Goal: Information Seeking & Learning: Learn about a topic

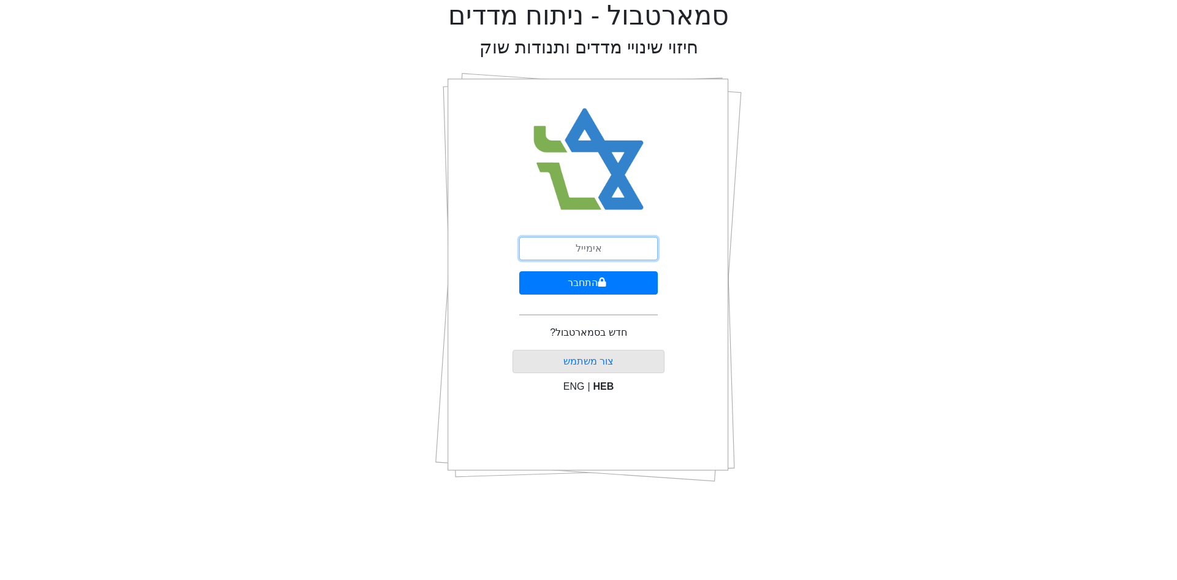
click at [601, 248] on input "email" at bounding box center [588, 248] width 139 height 23
type input "[EMAIL_ADDRESS][DOMAIN_NAME]"
click at [541, 285] on button "התחבר" at bounding box center [588, 282] width 139 height 23
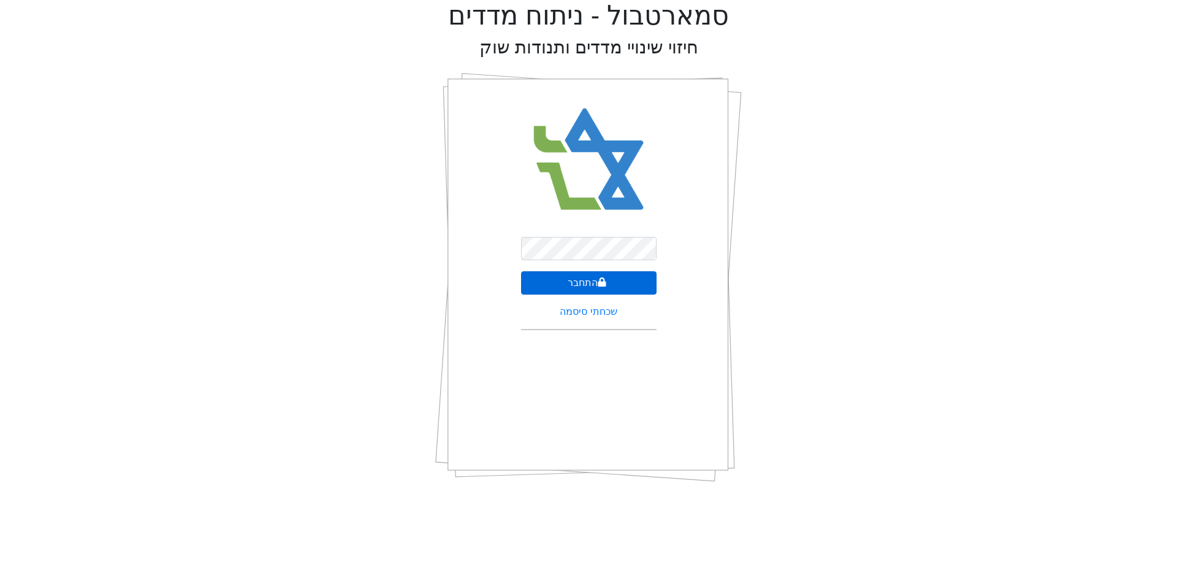
click at [540, 285] on button "התחבר" at bounding box center [589, 282] width 136 height 23
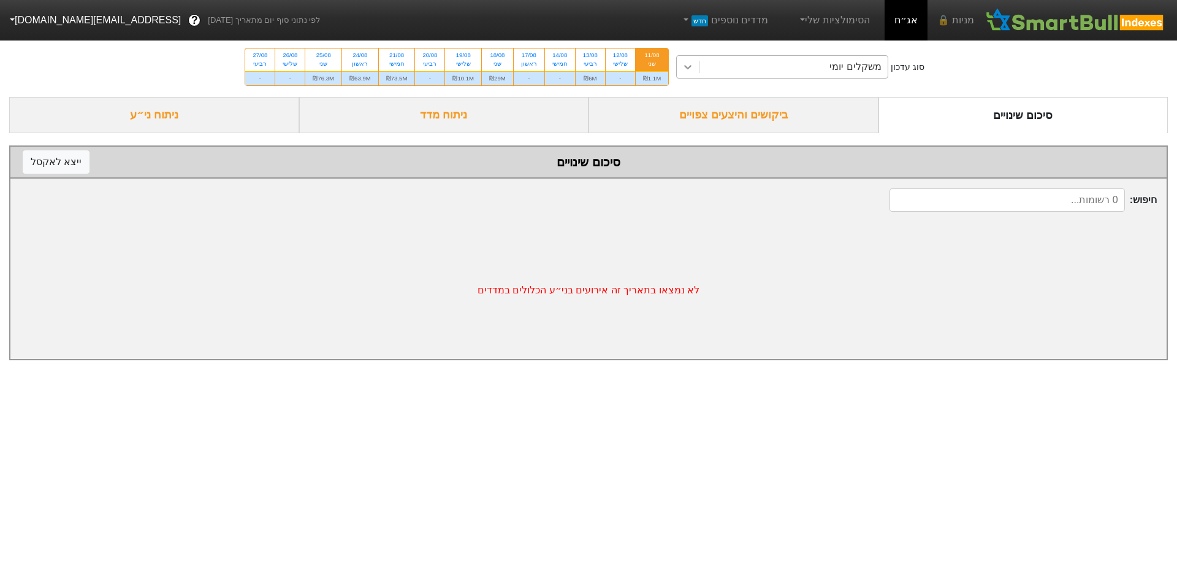
click at [686, 67] on icon at bounding box center [688, 67] width 12 height 12
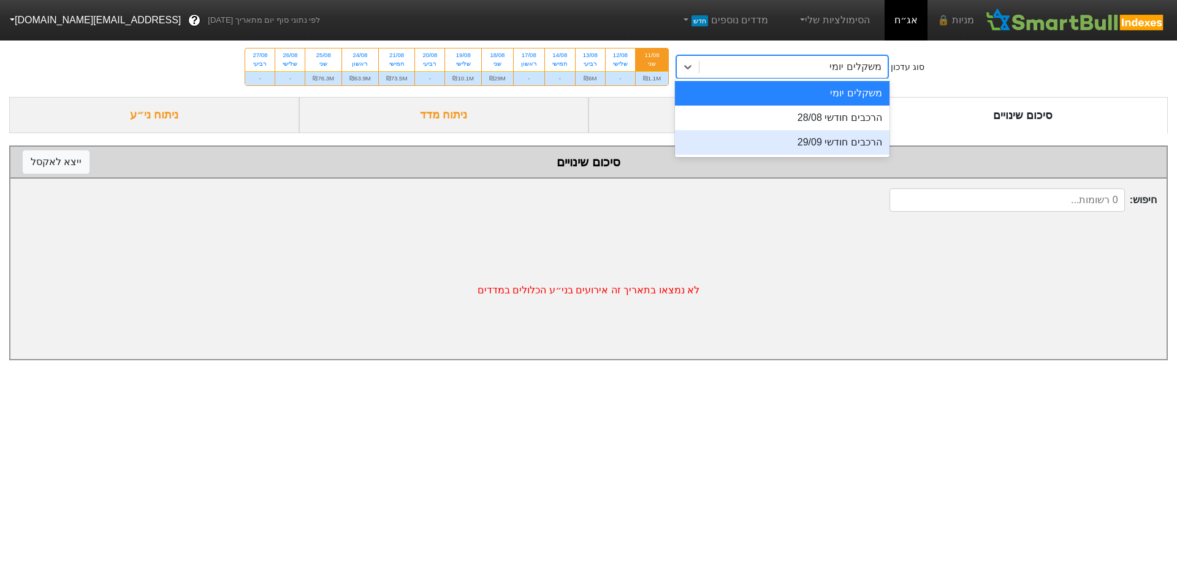
click at [762, 136] on div "הרכבים חודשי 29/09" at bounding box center [782, 142] width 215 height 25
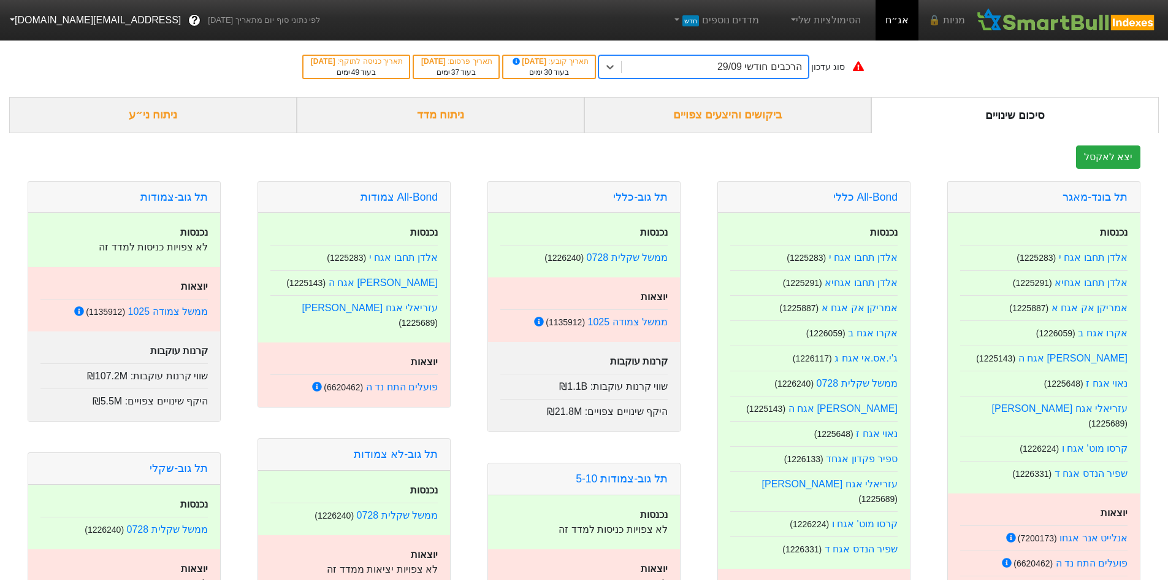
click at [697, 118] on div "ביקושים והיצעים צפויים" at bounding box center [728, 115] width 288 height 36
